Goal: Information Seeking & Learning: Learn about a topic

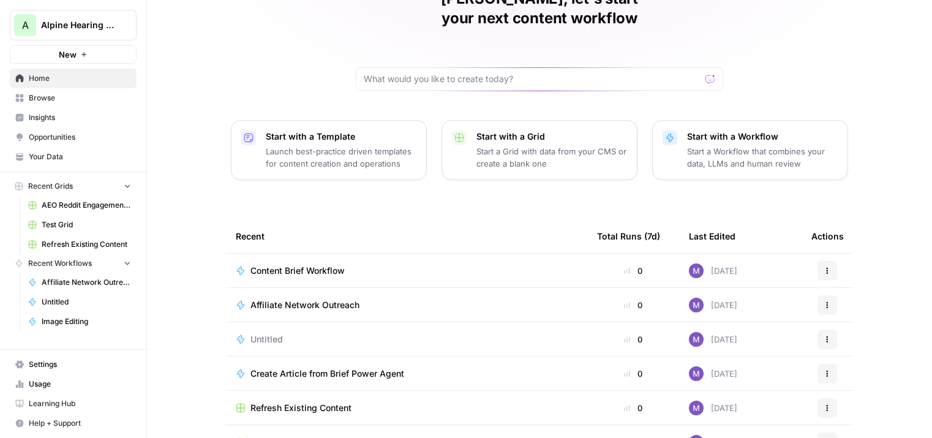
scroll to position [77, 0]
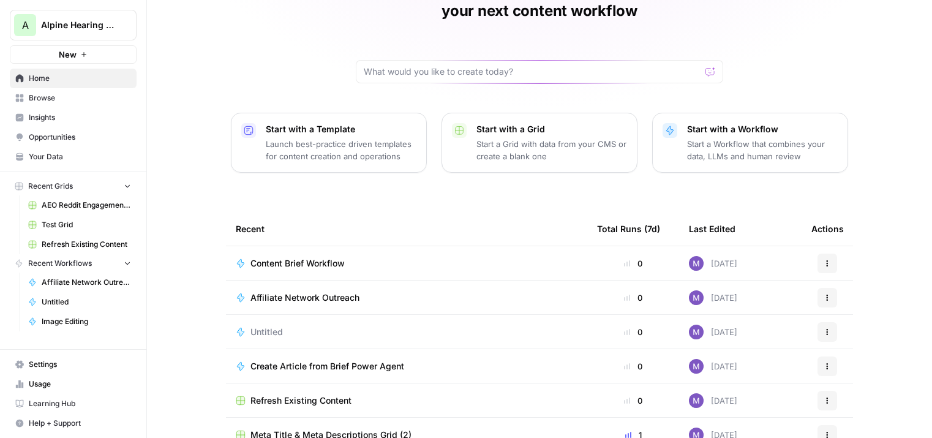
click at [290, 257] on span "Content Brief Workflow" at bounding box center [298, 263] width 94 height 12
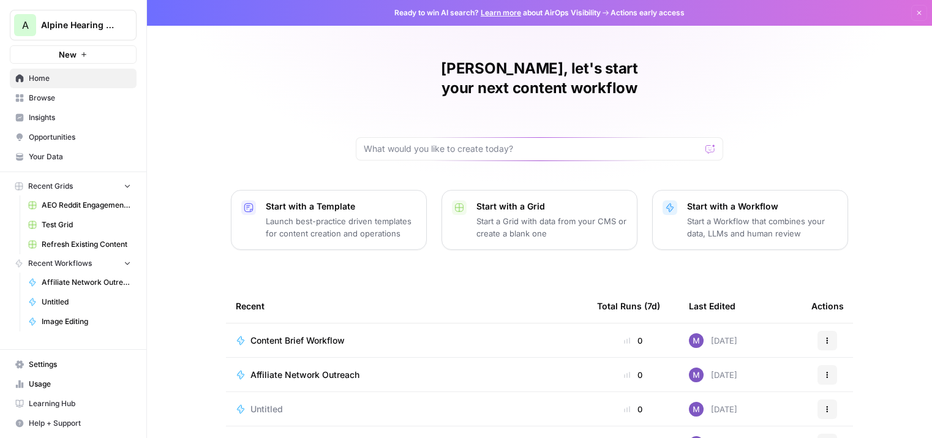
click at [54, 381] on span "Usage" at bounding box center [80, 384] width 102 height 11
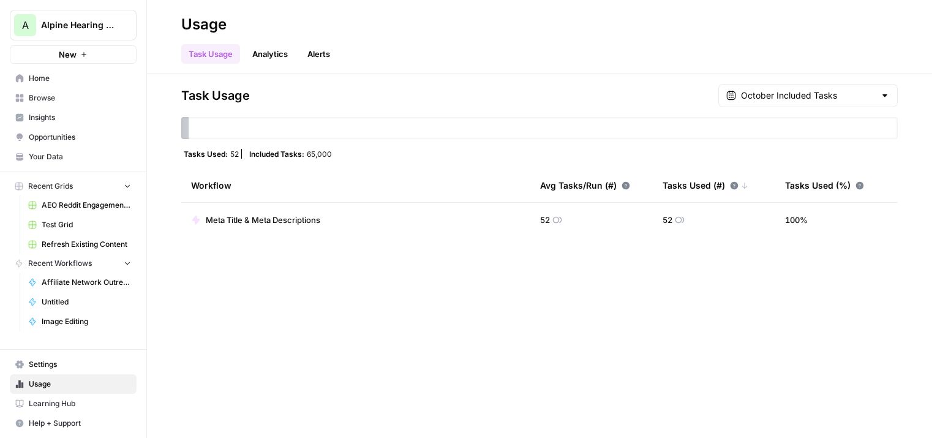
click at [55, 359] on span "Settings" at bounding box center [80, 364] width 102 height 11
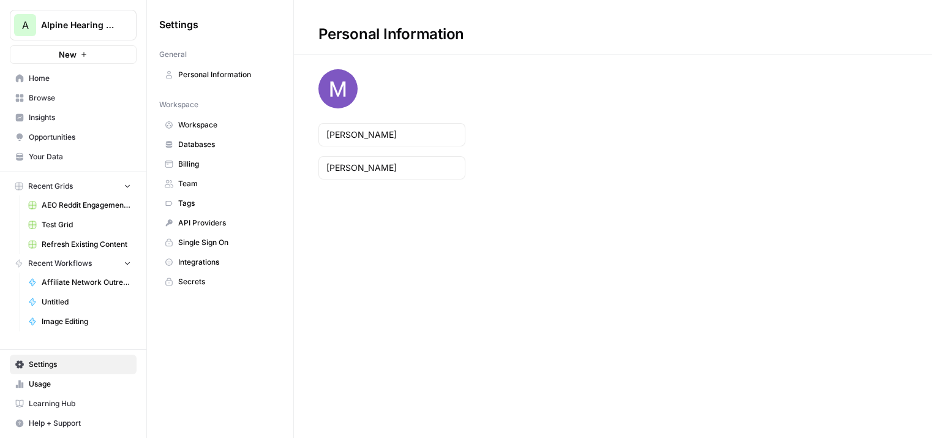
click at [197, 187] on span "Team" at bounding box center [226, 183] width 97 height 11
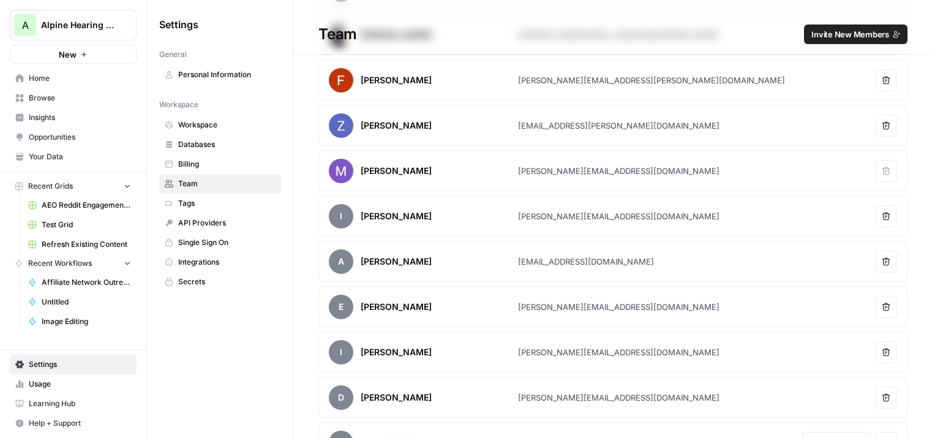
scroll to position [175, 0]
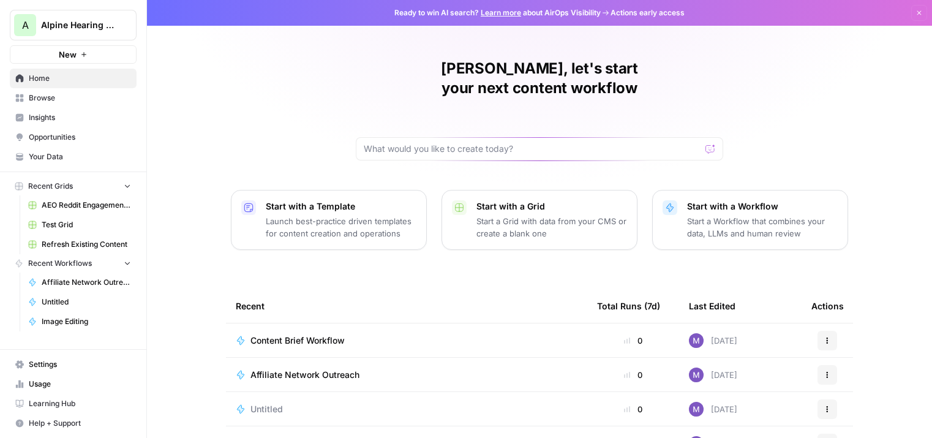
click at [42, 136] on span "Opportunities" at bounding box center [80, 137] width 102 height 11
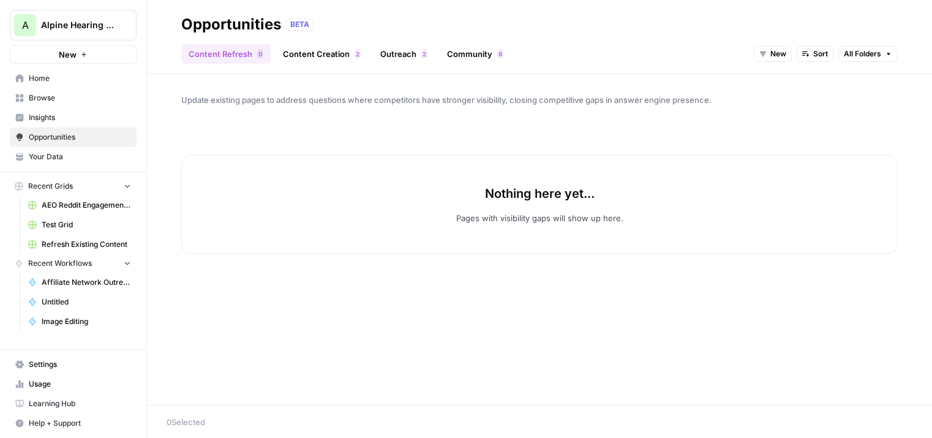
click at [36, 119] on span "Insights" at bounding box center [80, 117] width 102 height 11
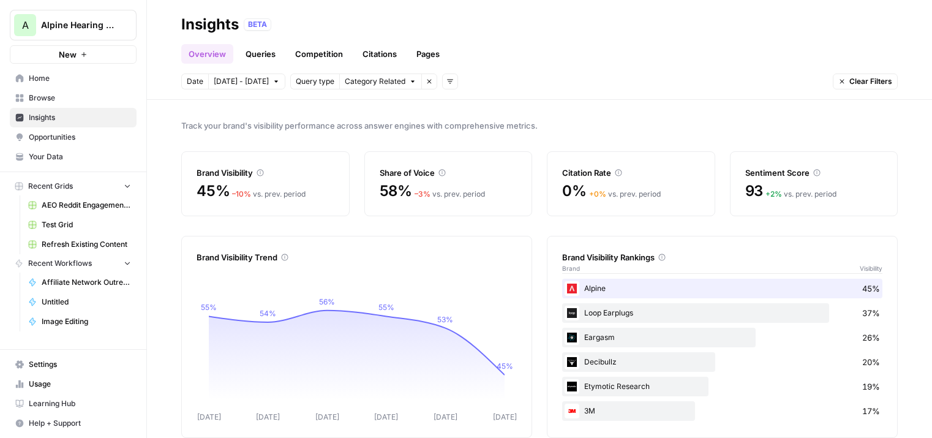
click at [267, 55] on link "Queries" at bounding box center [260, 54] width 45 height 20
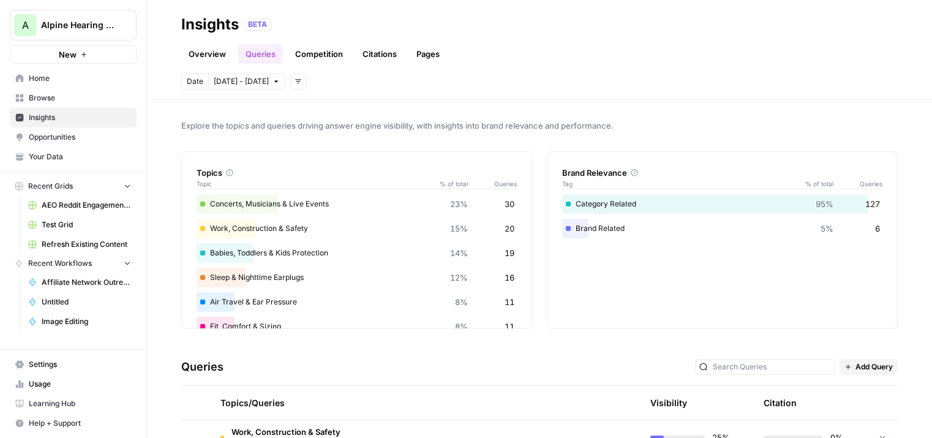
click at [336, 58] on link "Competition" at bounding box center [319, 54] width 62 height 20
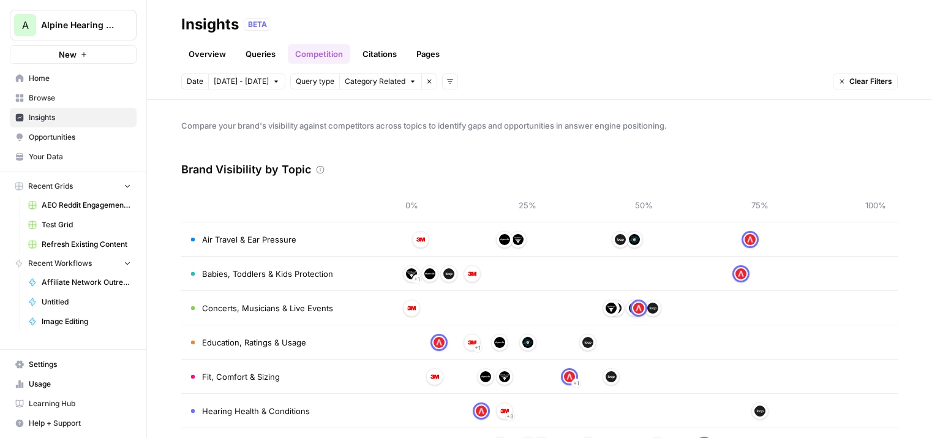
click at [385, 59] on link "Citations" at bounding box center [379, 54] width 49 height 20
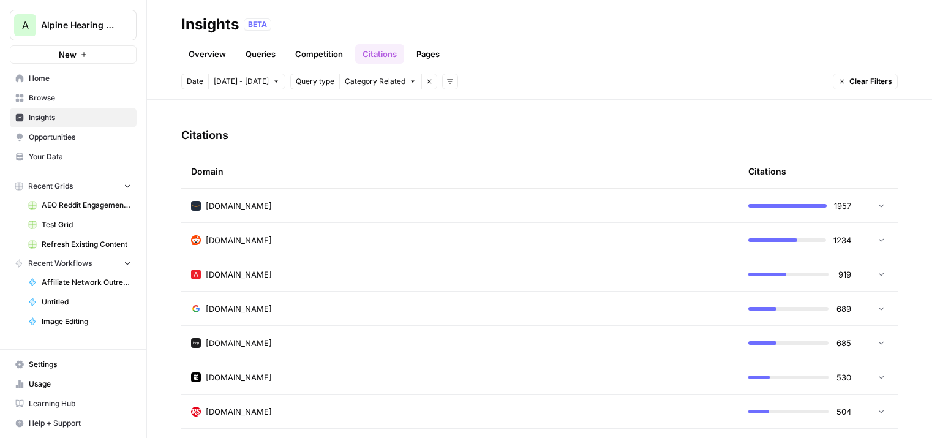
scroll to position [289, 0]
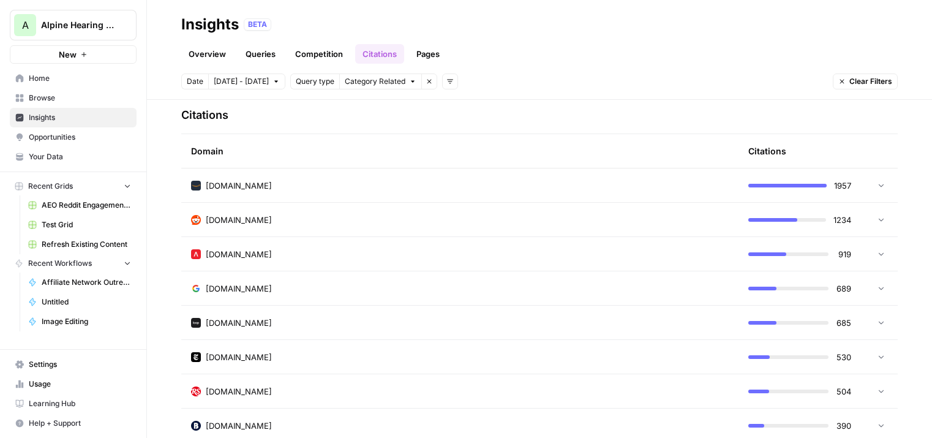
click at [511, 227] on td "reddit.com" at bounding box center [460, 220] width 558 height 34
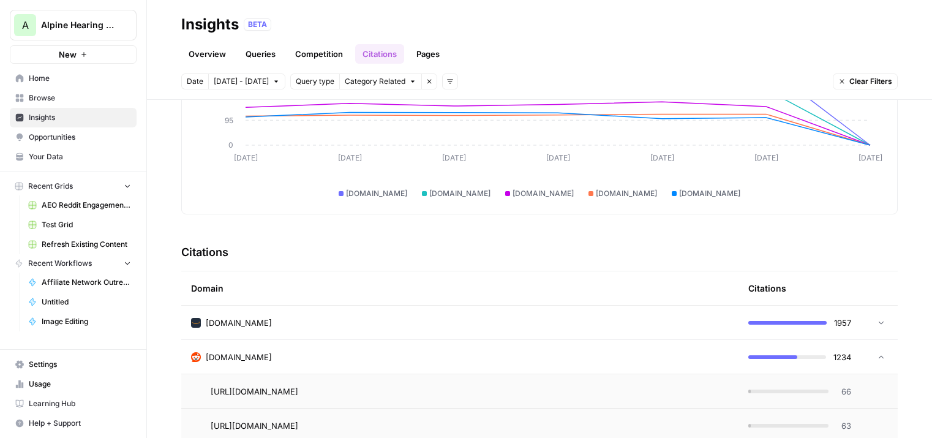
scroll to position [0, 0]
